Goal: Information Seeking & Learning: Learn about a topic

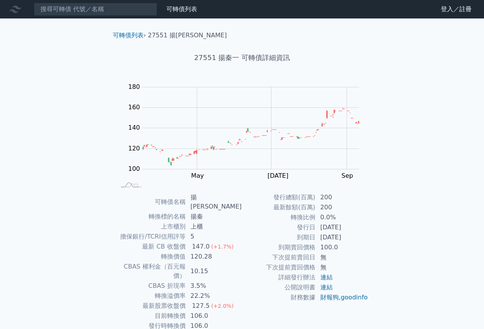
scroll to position [37, 0]
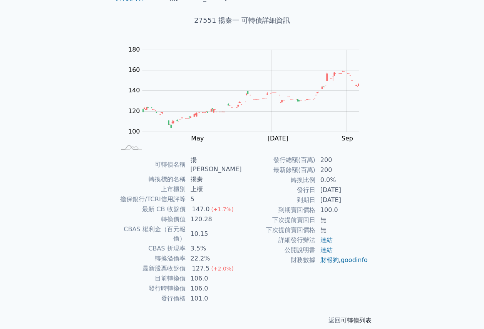
click at [351, 317] on link "可轉債列表" at bounding box center [356, 320] width 31 height 7
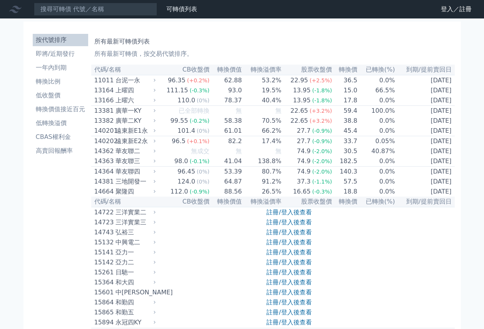
scroll to position [37, 0]
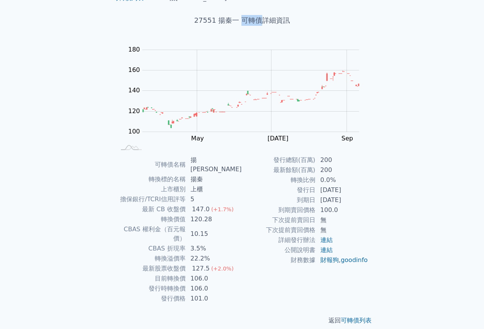
drag, startPoint x: 239, startPoint y: 22, endPoint x: 259, endPoint y: 19, distance: 19.8
click at [259, 19] on h1 "27551 揚秦一 可轉債詳細資訊" at bounding box center [242, 20] width 271 height 11
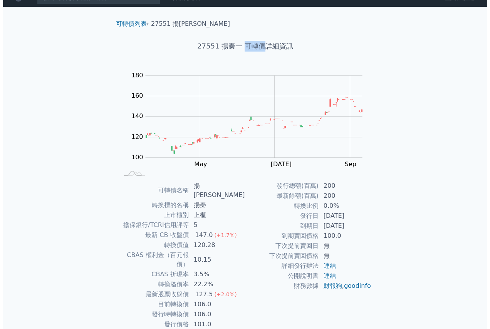
scroll to position [0, 0]
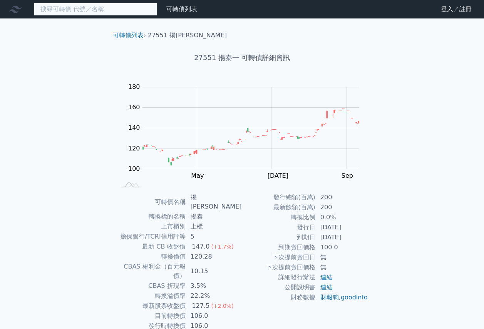
click at [69, 11] on input at bounding box center [95, 9] width 123 height 13
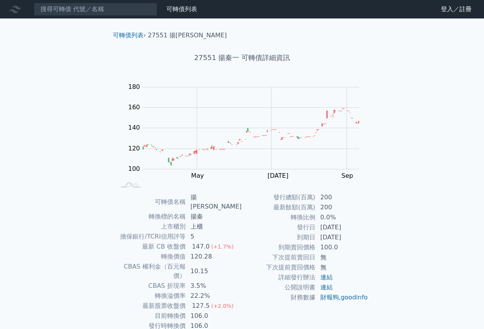
click at [0, 0] on link "財務數據" at bounding box center [0, 0] width 0 height 0
